Goal: Navigation & Orientation: Find specific page/section

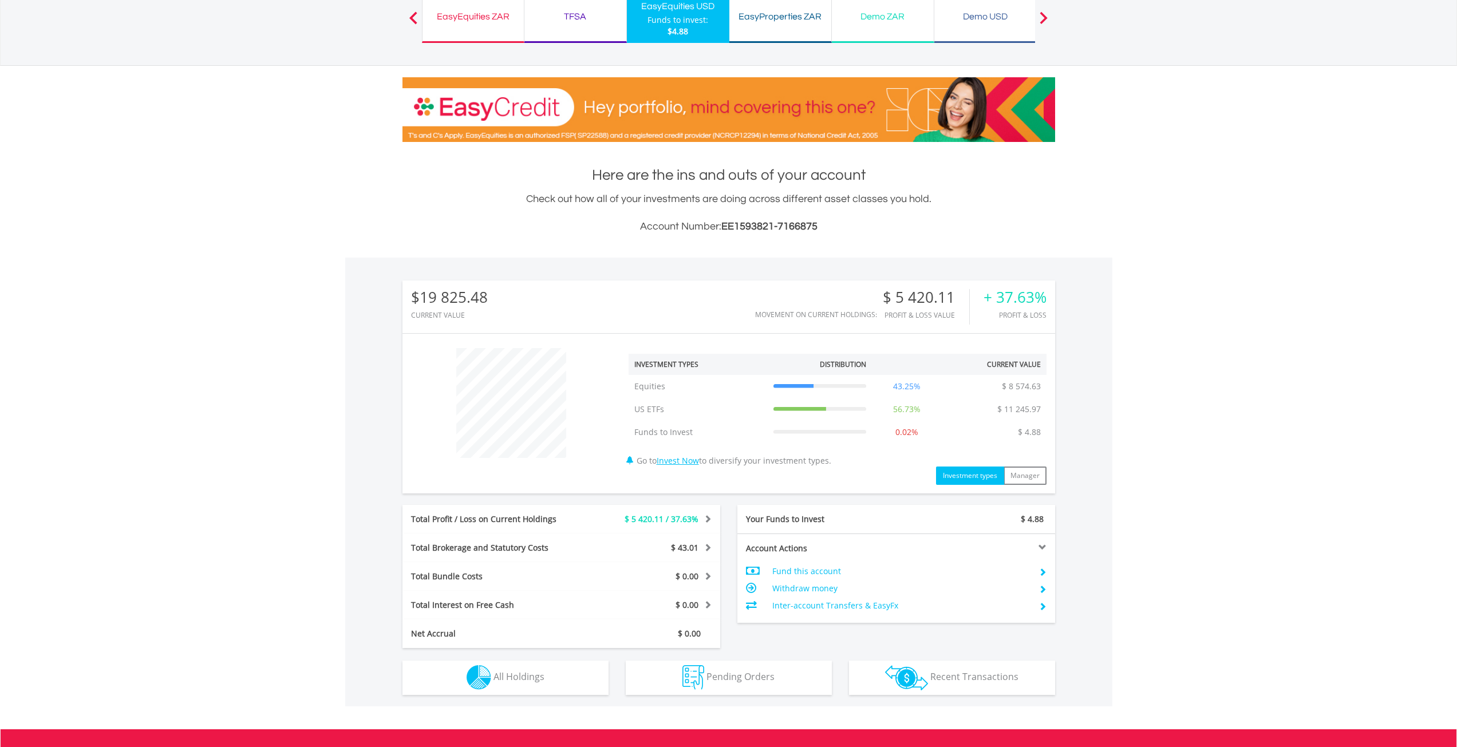
scroll to position [114, 0]
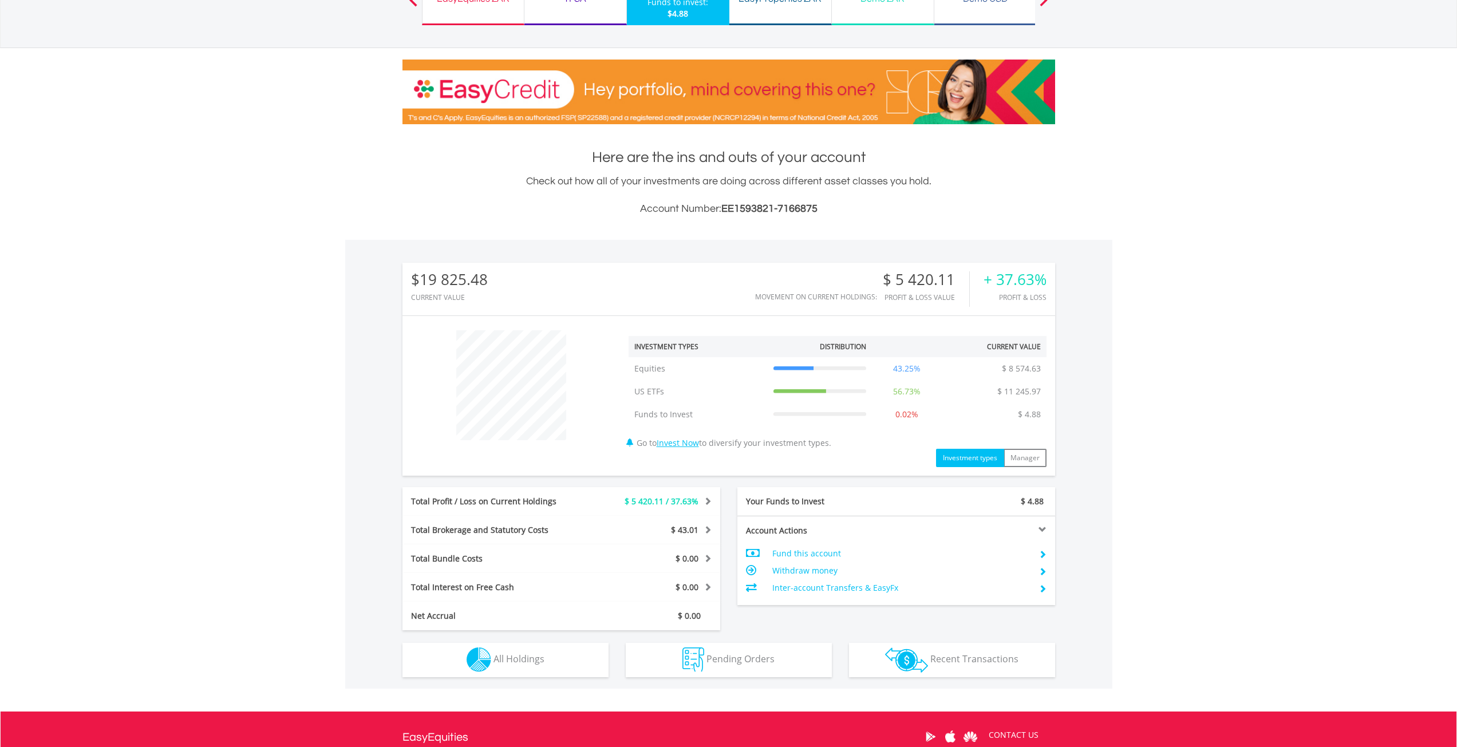
click at [695, 502] on span "$ 5 420.11 / 37.63%" at bounding box center [661, 501] width 74 height 11
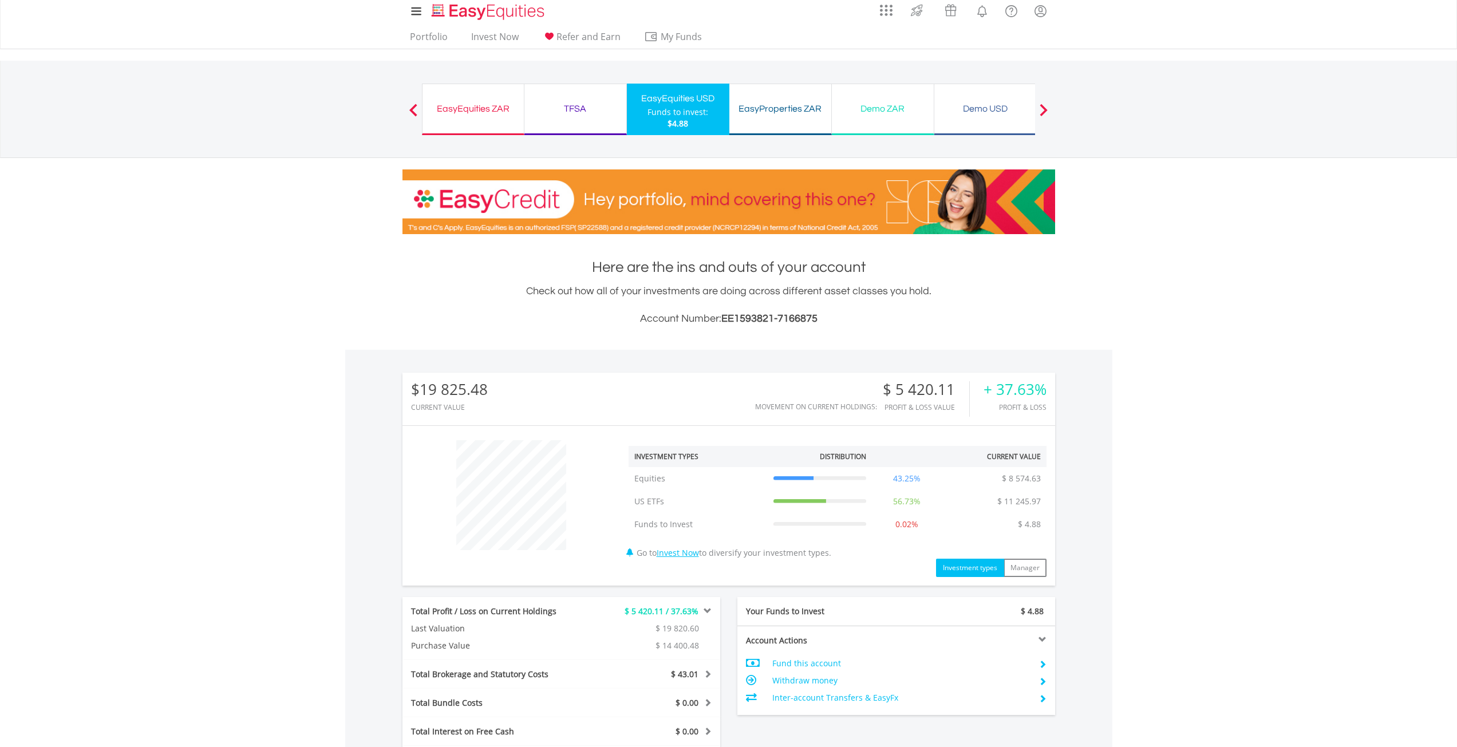
scroll to position [0, 0]
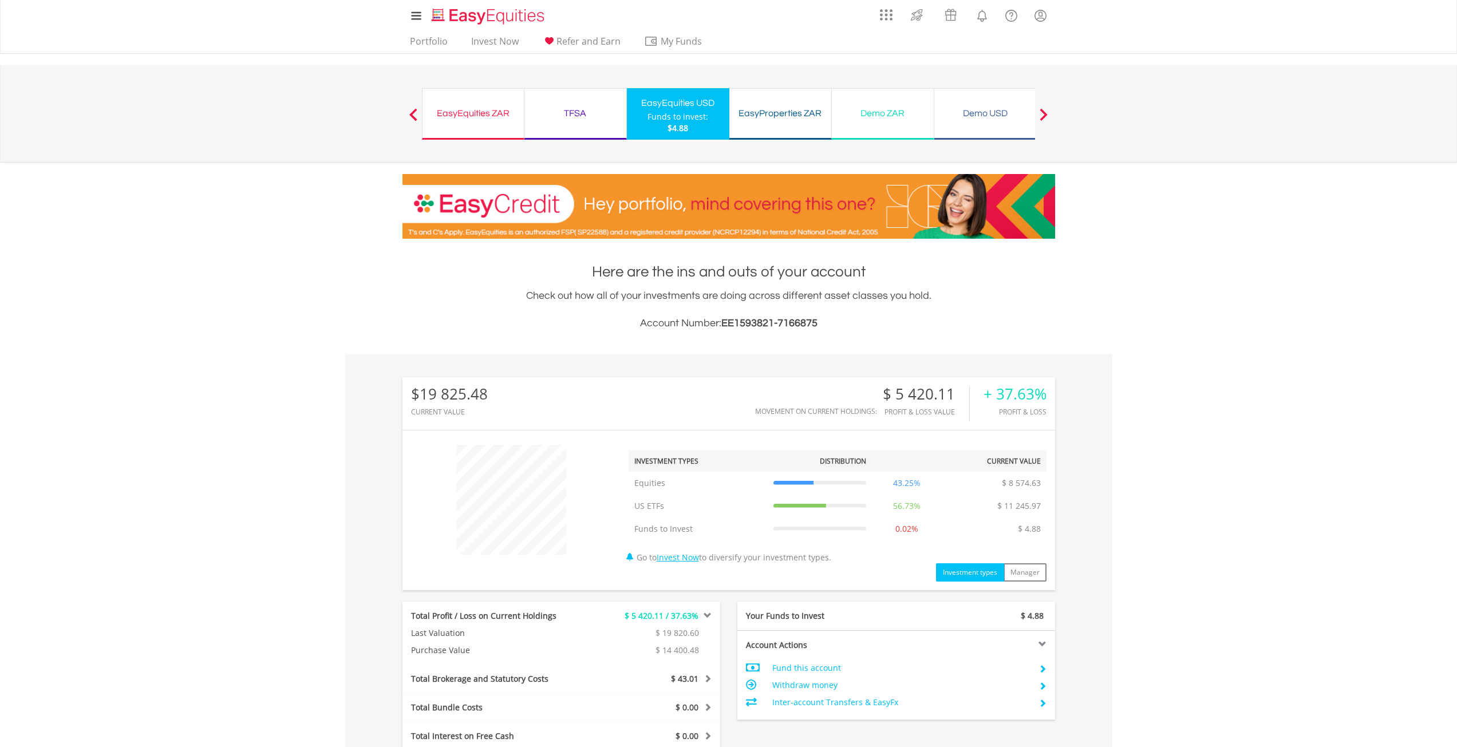
click at [812, 124] on div "EasyProperties ZAR Funds to invest: $4.88" at bounding box center [780, 114] width 102 height 52
drag, startPoint x: 462, startPoint y: 117, endPoint x: 469, endPoint y: 118, distance: 7.0
click at [462, 117] on div "EasyEquities ZAR" at bounding box center [473, 113] width 88 height 16
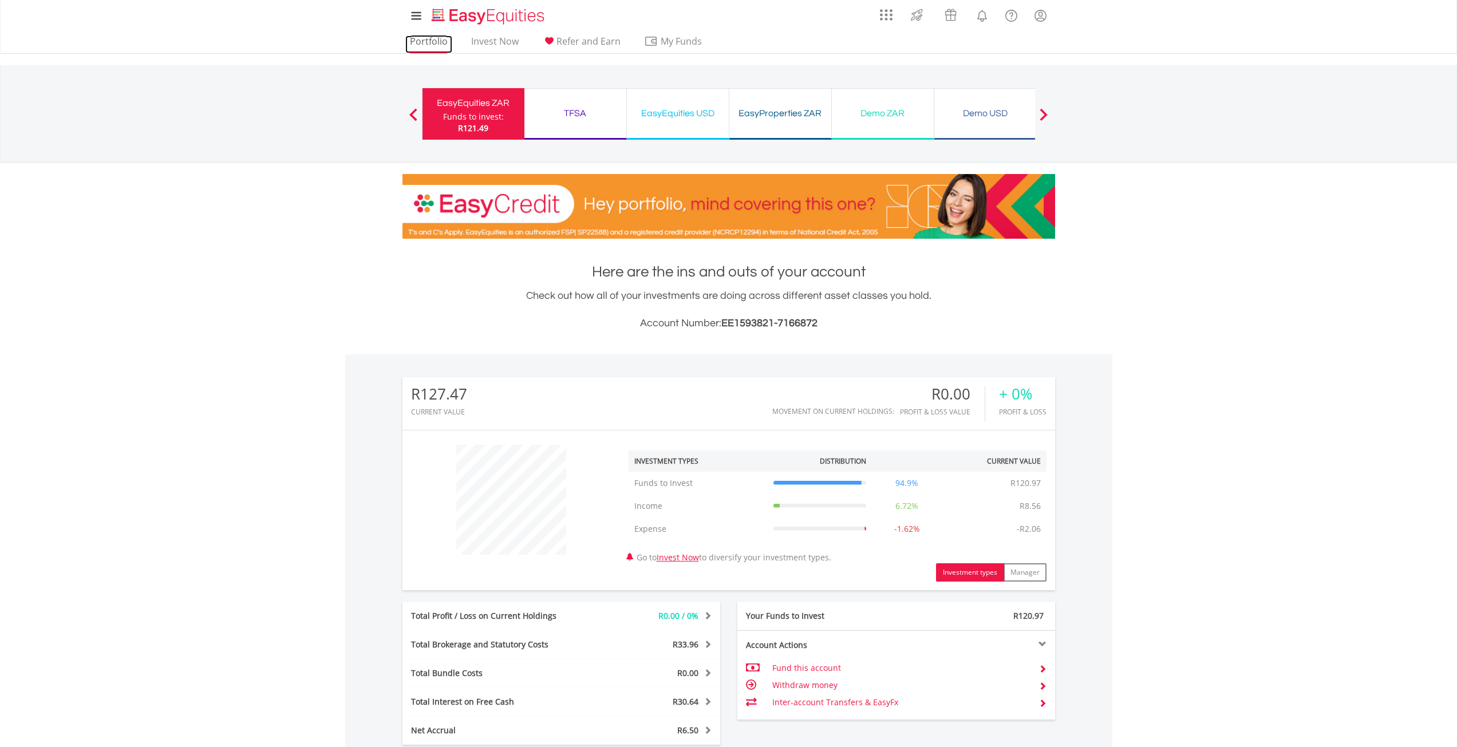
click at [428, 44] on link "Portfolio" at bounding box center [428, 44] width 47 height 18
